Goal: Transaction & Acquisition: Download file/media

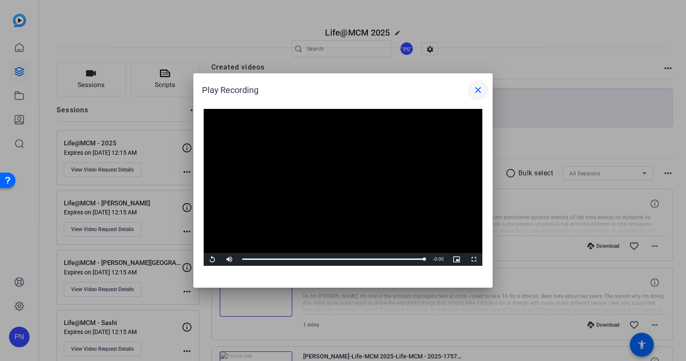
scroll to position [428, 0]
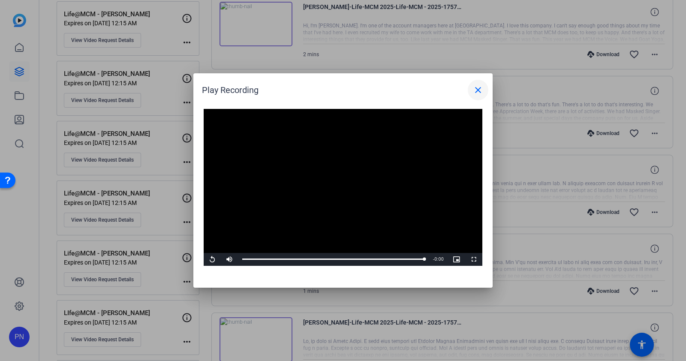
click at [478, 91] on mat-icon "close" at bounding box center [478, 90] width 10 height 10
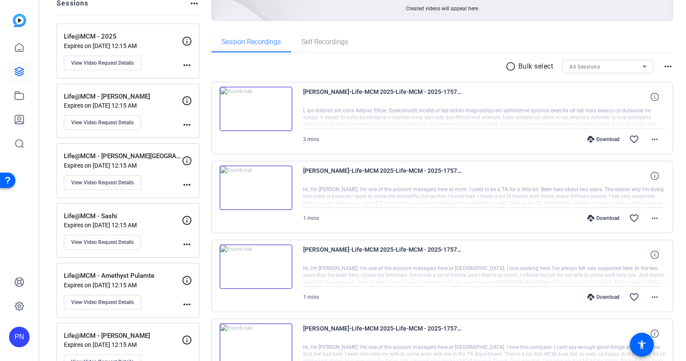
scroll to position [0, 0]
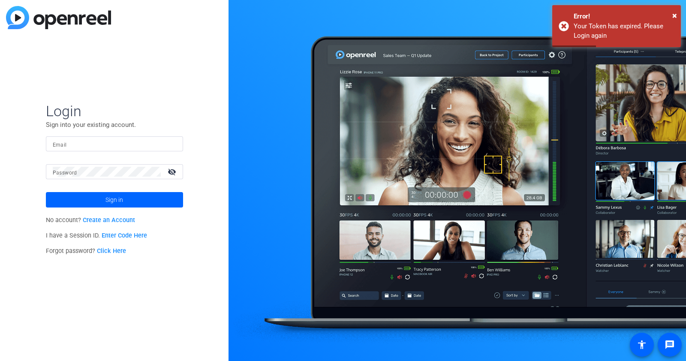
click at [124, 144] on input "Email" at bounding box center [114, 144] width 123 height 10
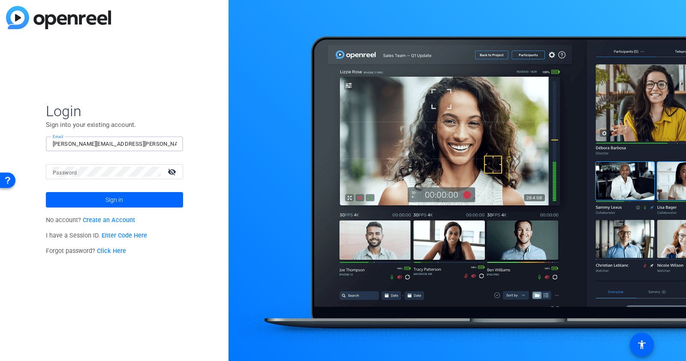
type input "puneet.nayyar@mcmcg.com"
click at [113, 196] on span "Sign in" at bounding box center [114, 199] width 18 height 21
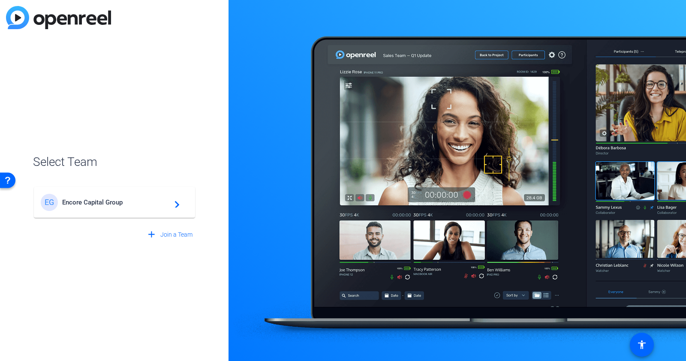
click at [113, 203] on span "Encore Capital Group" at bounding box center [115, 202] width 107 height 8
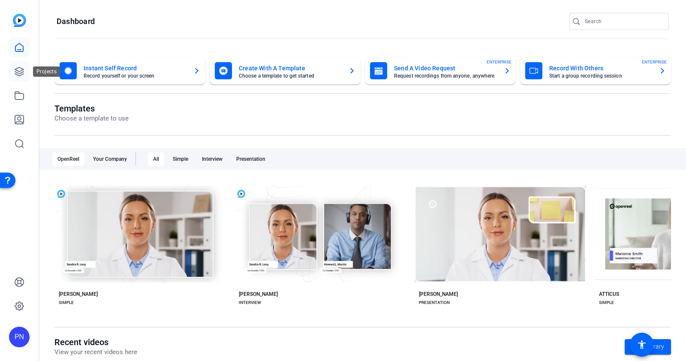
click at [24, 66] on link at bounding box center [19, 71] width 21 height 21
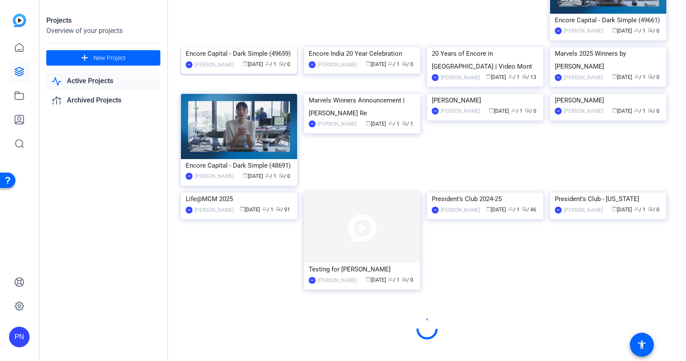
scroll to position [411, 0]
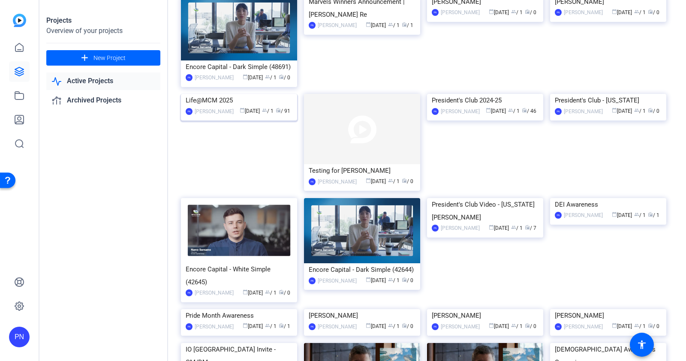
click at [245, 94] on img at bounding box center [239, 94] width 116 height 0
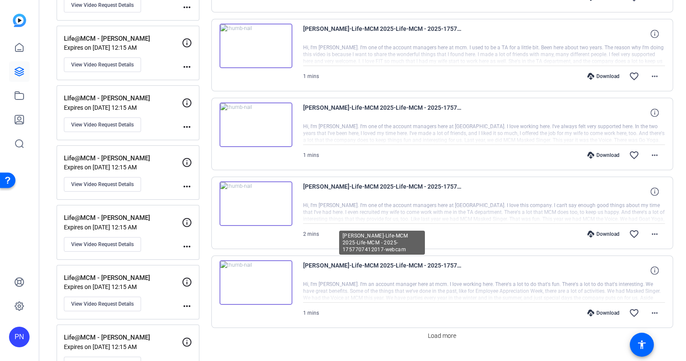
scroll to position [750, 0]
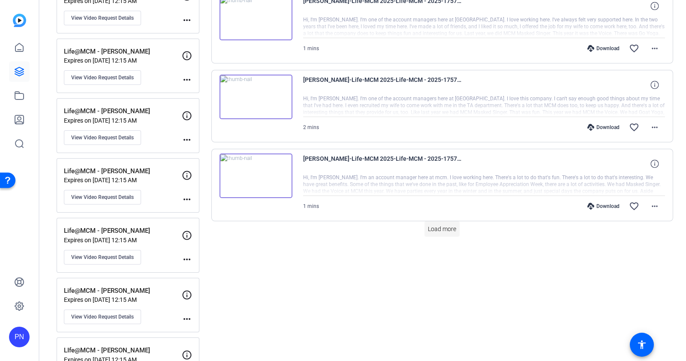
click at [428, 226] on span "Load more" at bounding box center [442, 229] width 28 height 9
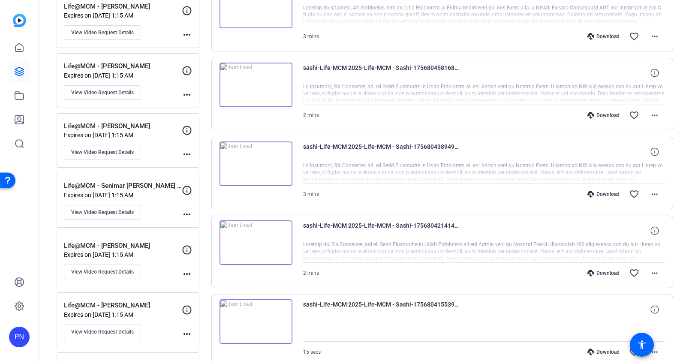
scroll to position [1620, 0]
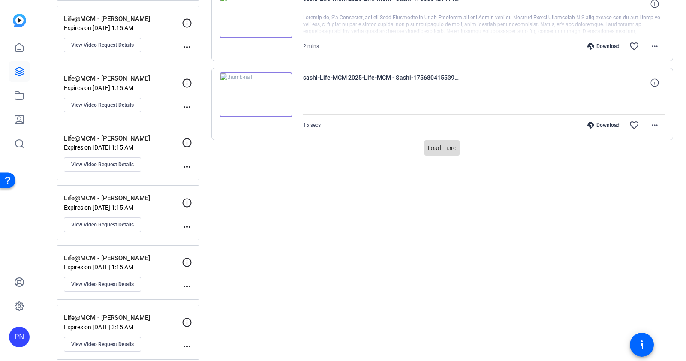
click at [430, 147] on span "Load more" at bounding box center [442, 148] width 28 height 9
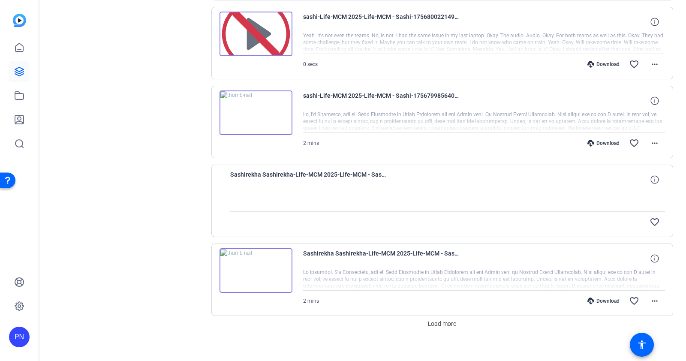
scroll to position [2234, 0]
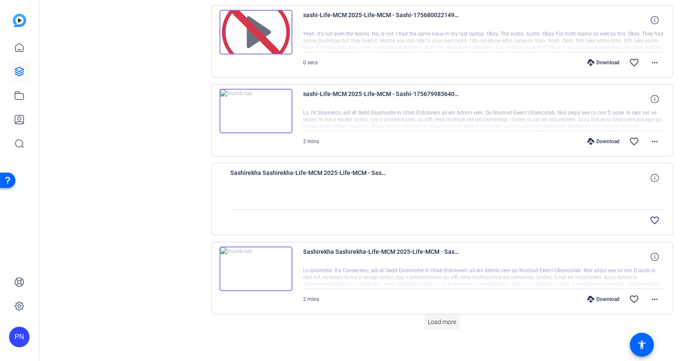
click at [440, 318] on span "Load more" at bounding box center [442, 322] width 28 height 9
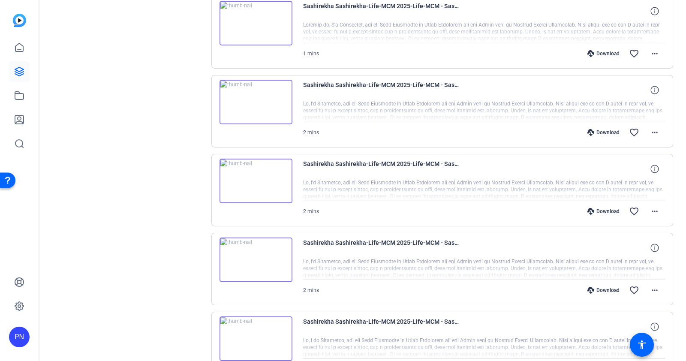
scroll to position [3021, 0]
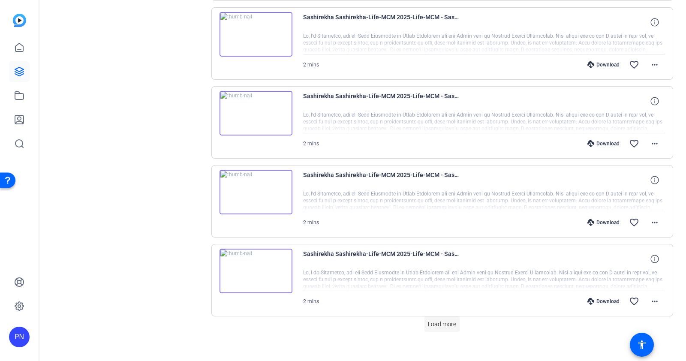
click at [442, 320] on span "Load more" at bounding box center [442, 324] width 28 height 9
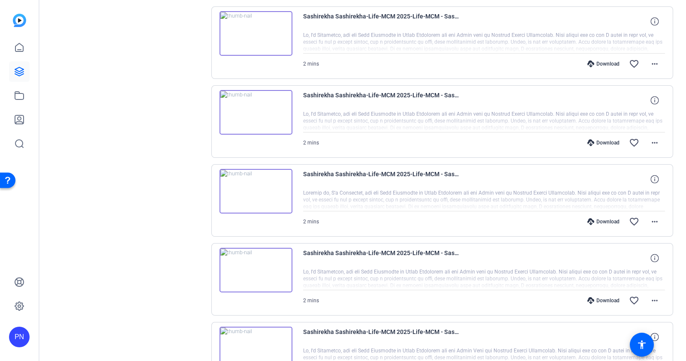
scroll to position [3808, 0]
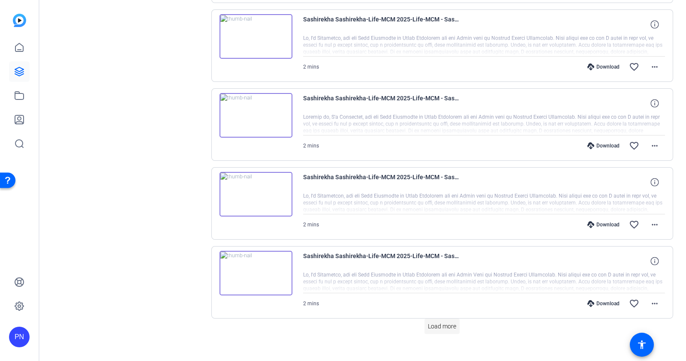
click at [439, 322] on span "Load more" at bounding box center [442, 326] width 28 height 9
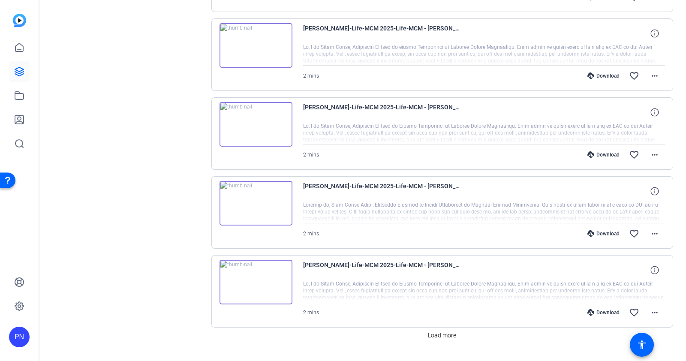
scroll to position [4594, 0]
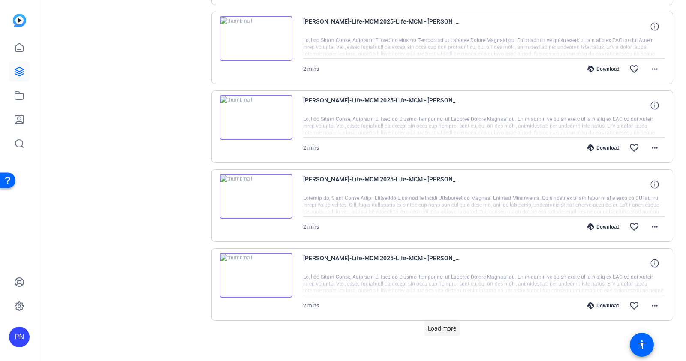
click at [442, 324] on span "Load more" at bounding box center [442, 328] width 28 height 9
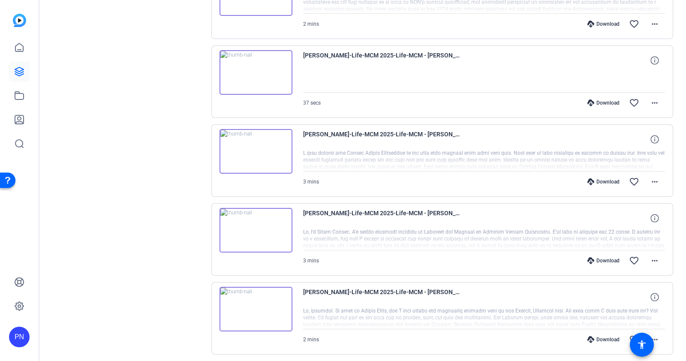
scroll to position [5291, 0]
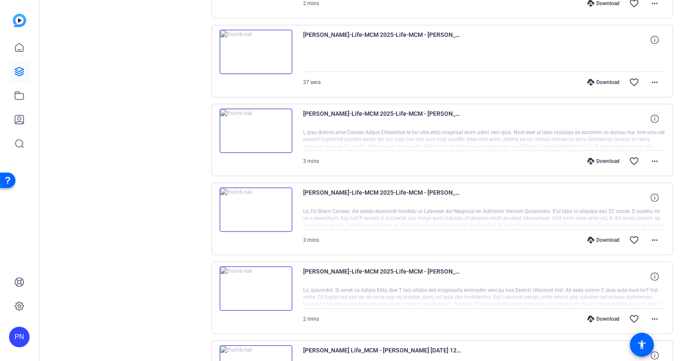
click at [255, 193] on img at bounding box center [255, 209] width 73 height 45
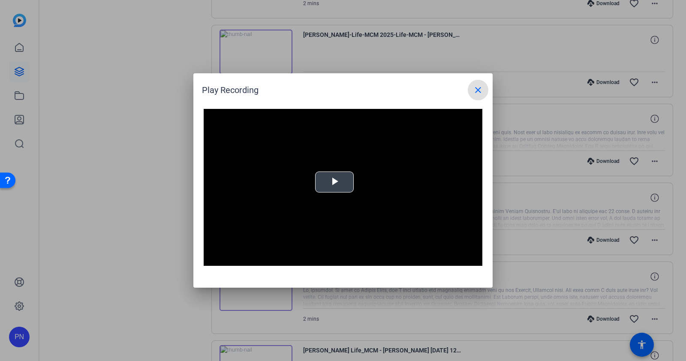
click at [334, 182] on span "Video Player" at bounding box center [334, 182] width 0 height 0
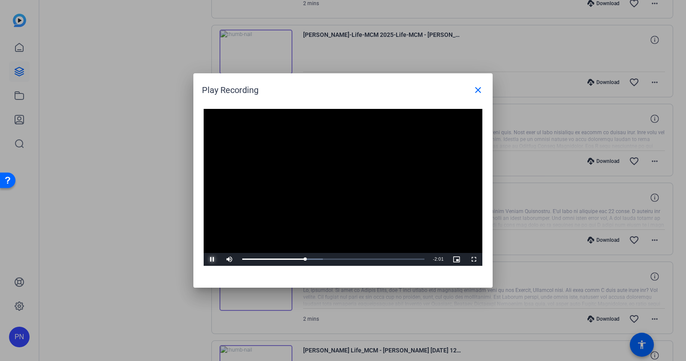
click at [215, 259] on span "Video Player" at bounding box center [212, 259] width 17 height 0
click at [478, 91] on mat-icon "close" at bounding box center [478, 90] width 10 height 10
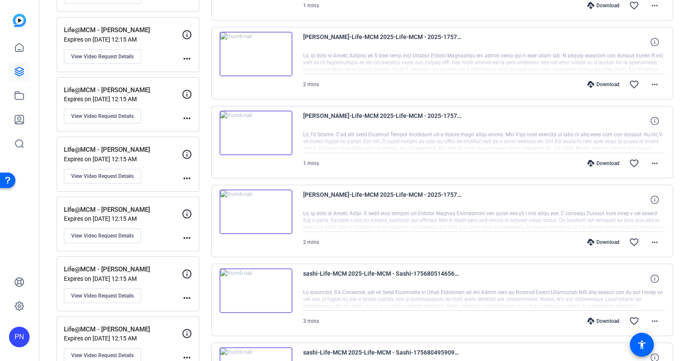
scroll to position [897, 0]
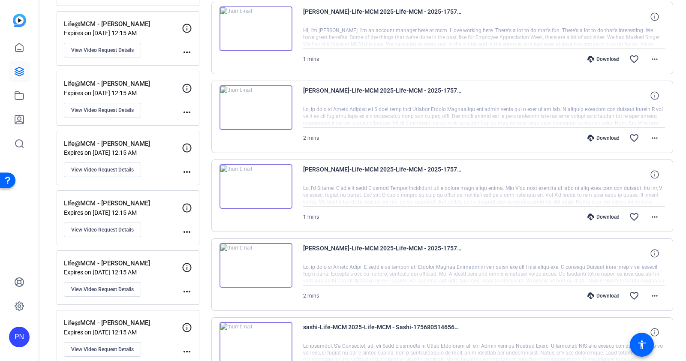
click at [256, 183] on img at bounding box center [255, 186] width 73 height 45
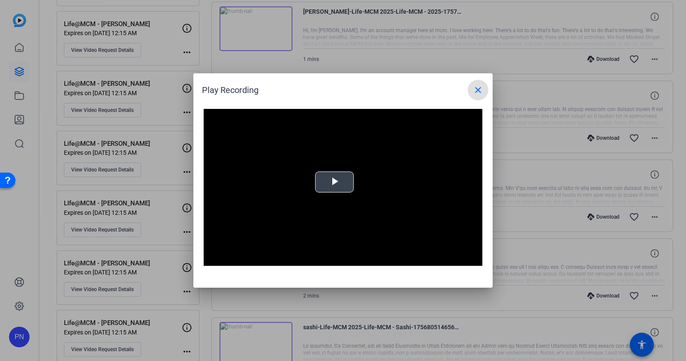
click at [334, 182] on span "Video Player" at bounding box center [334, 182] width 0 height 0
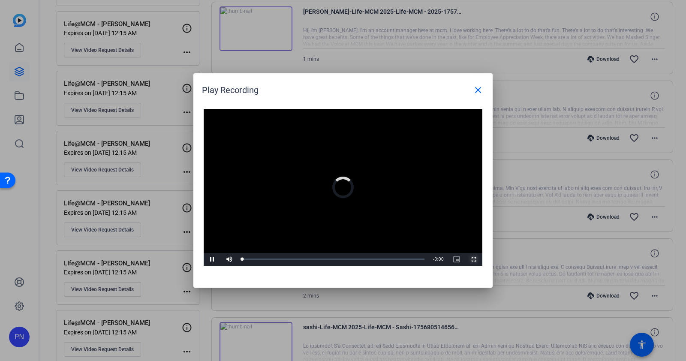
drag, startPoint x: 475, startPoint y: 258, endPoint x: 469, endPoint y: 307, distance: 48.8
click at [475, 259] on span "Video Player" at bounding box center [473, 259] width 17 height 0
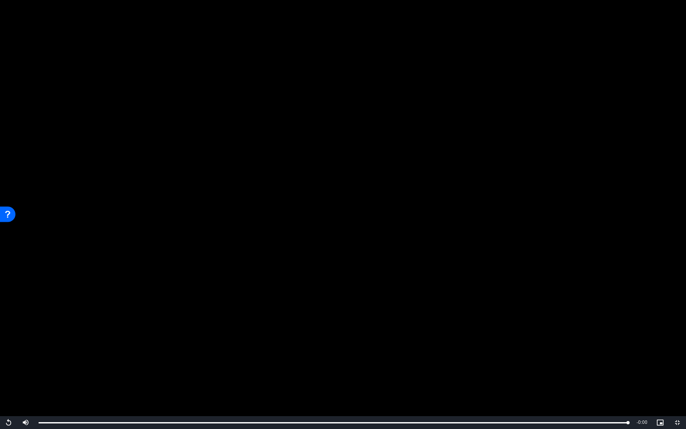
click at [362, 344] on video "Video Player" at bounding box center [343, 214] width 686 height 429
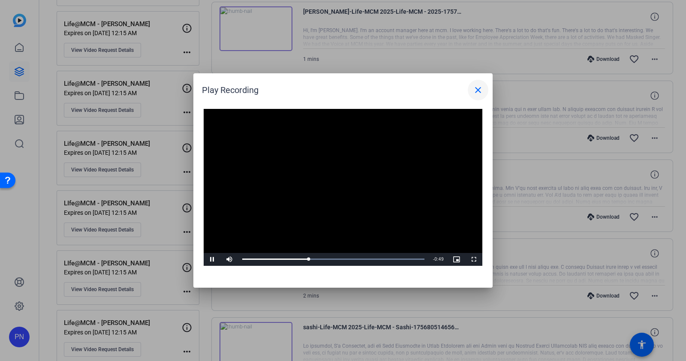
click at [478, 90] on mat-icon "close" at bounding box center [478, 90] width 10 height 10
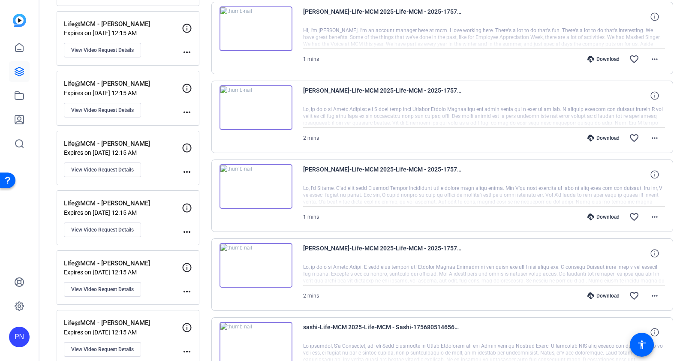
click at [257, 184] on img at bounding box center [255, 186] width 73 height 45
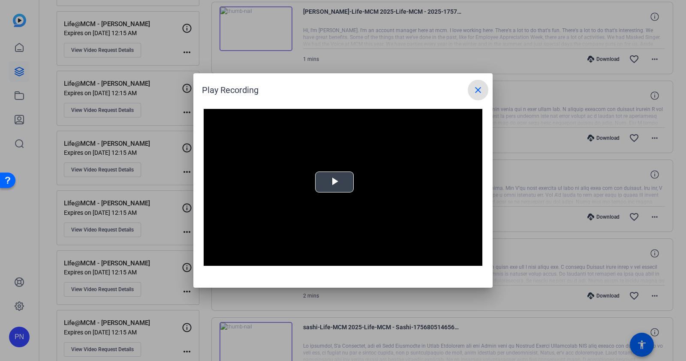
click at [334, 182] on span "Video Player" at bounding box center [334, 182] width 0 height 0
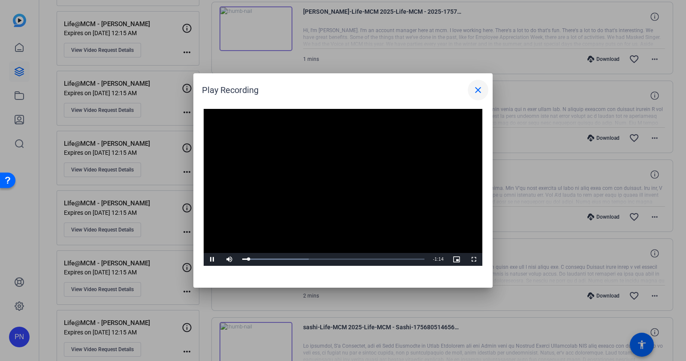
click at [481, 92] on mat-icon "close" at bounding box center [478, 90] width 10 height 10
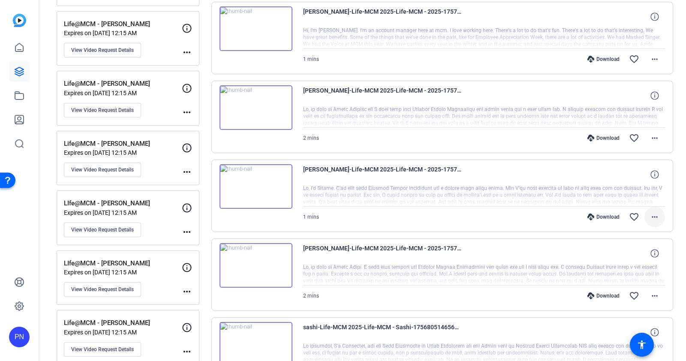
click at [655, 213] on span at bounding box center [654, 217] width 21 height 21
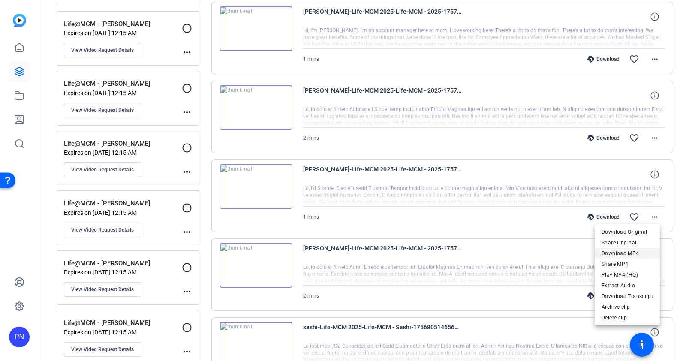
click at [634, 254] on span "Download MP4" at bounding box center [626, 253] width 51 height 10
